Goal: Check status: Verify the current state of an ongoing process or item

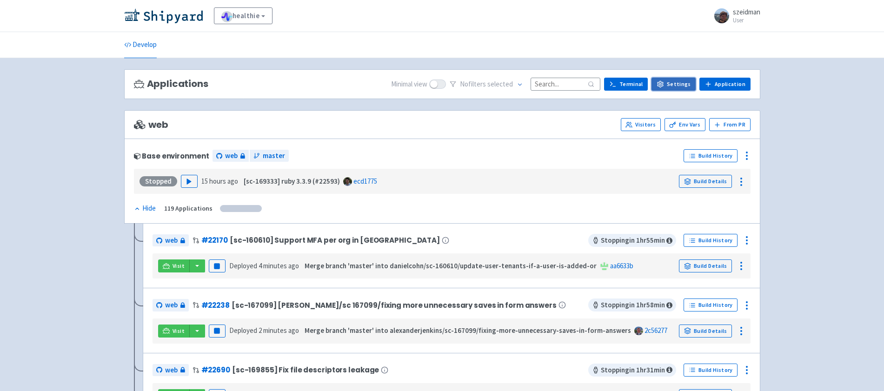
click at [681, 79] on link "Settings" at bounding box center [673, 84] width 44 height 13
click at [572, 87] on input at bounding box center [565, 84] width 70 height 13
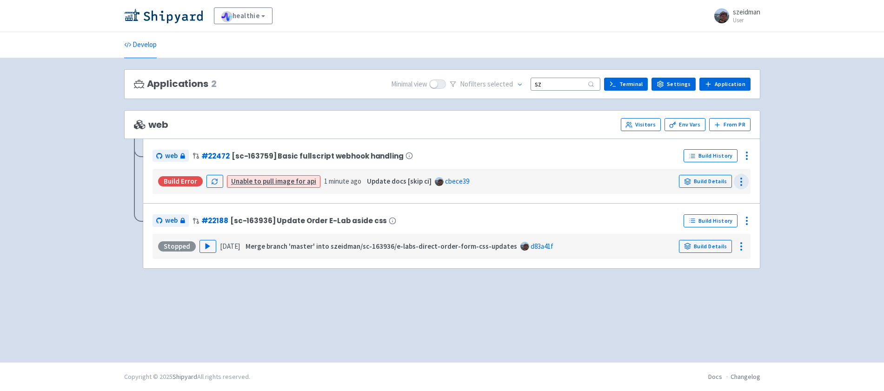
type input "sz"
click at [744, 183] on icon at bounding box center [740, 181] width 11 height 11
click at [708, 177] on link "Build Details" at bounding box center [705, 181] width 53 height 13
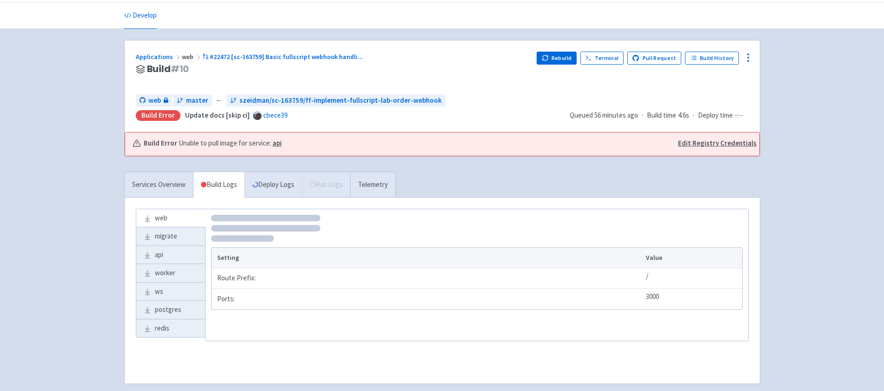
scroll to position [42, 0]
